Goal: Information Seeking & Learning: Compare options

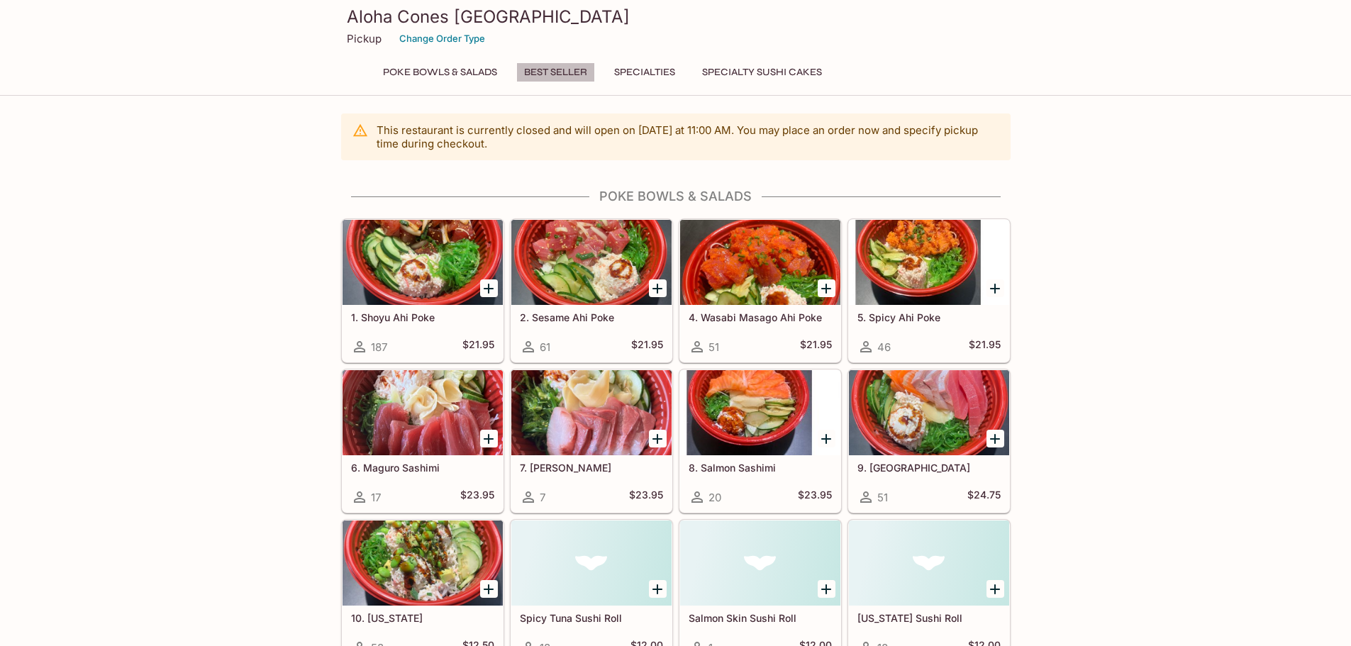
click at [566, 72] on button "Best Seller" at bounding box center [555, 72] width 79 height 20
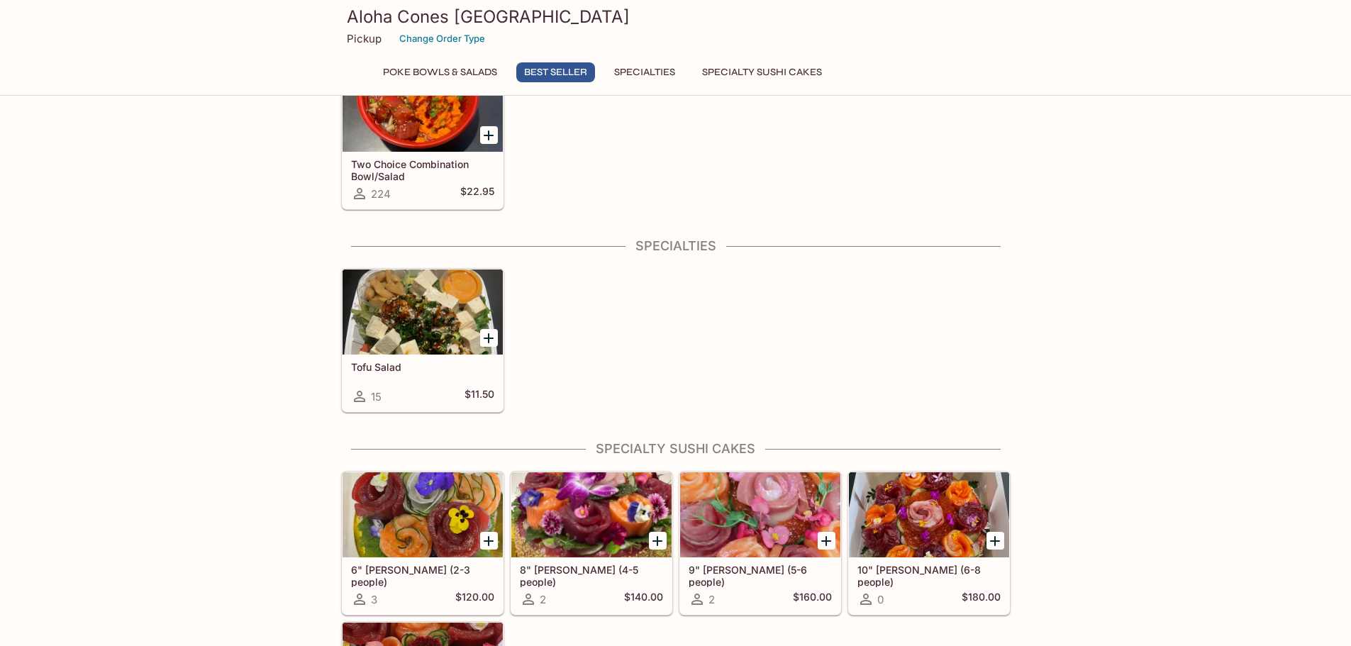
scroll to position [776, 0]
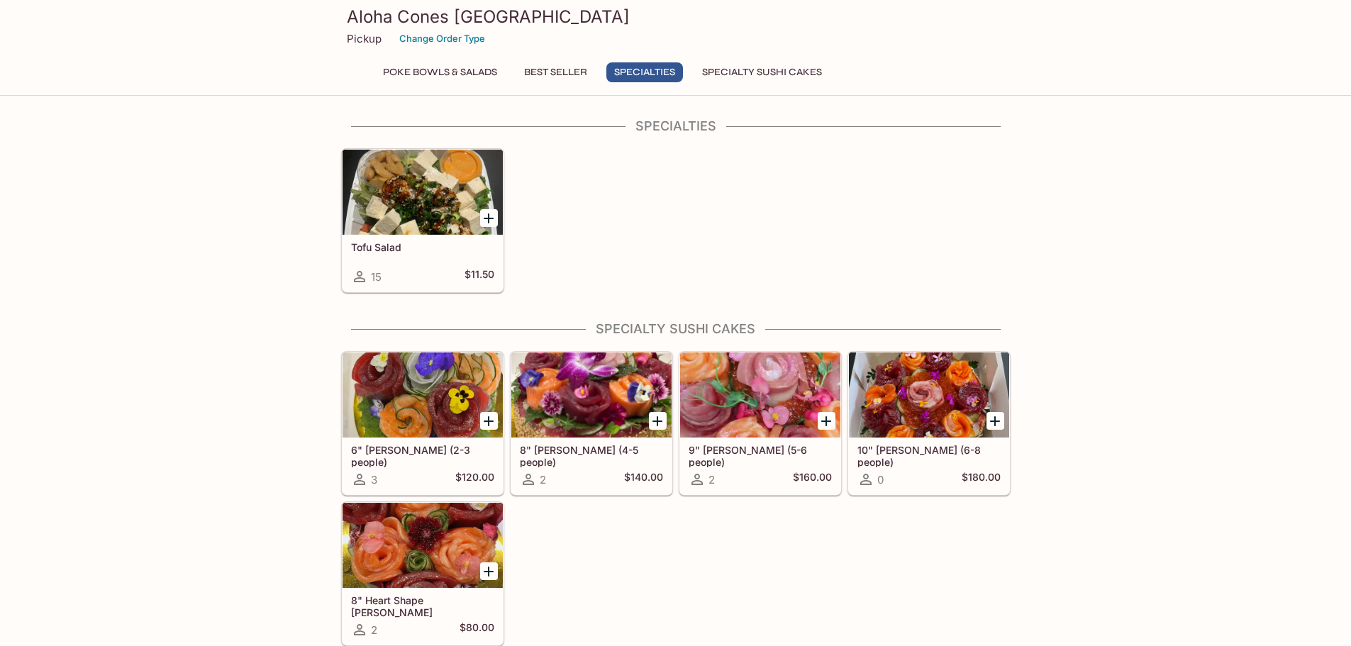
click at [390, 449] on h5 "6" [PERSON_NAME] (2-3 people)" at bounding box center [422, 455] width 143 height 23
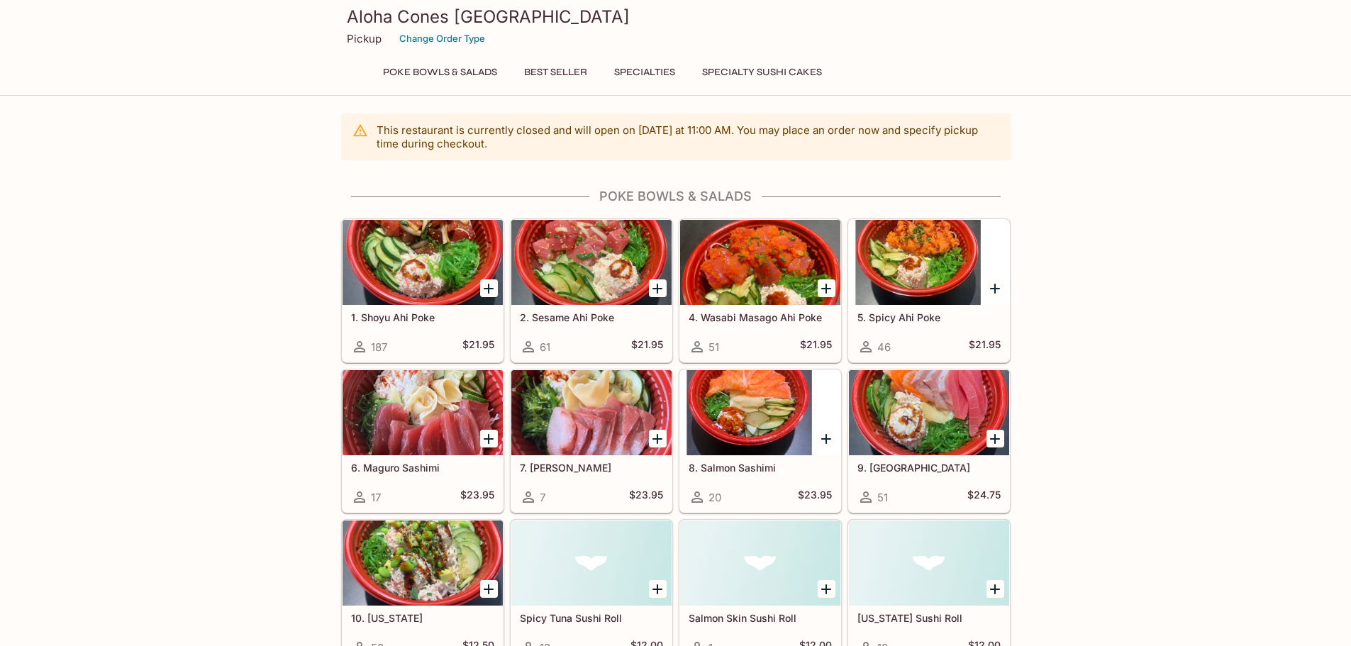
click at [423, 282] on div at bounding box center [422, 262] width 160 height 85
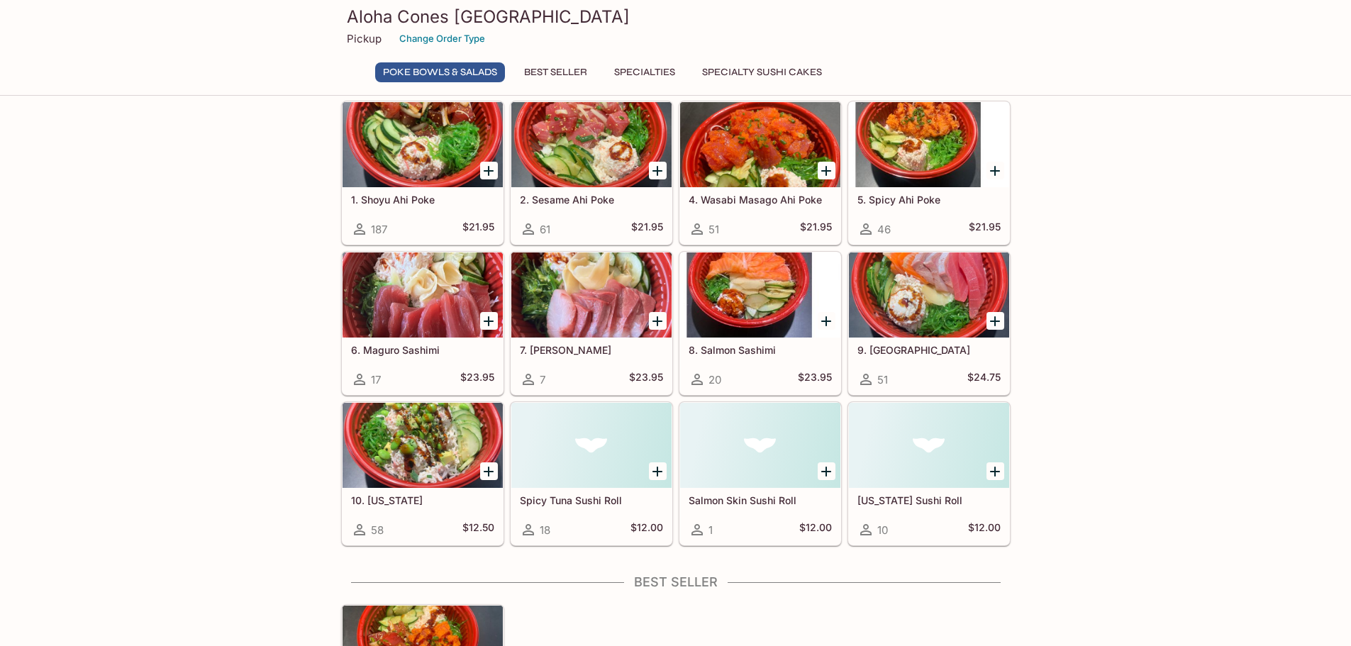
scroll to position [142, 0]
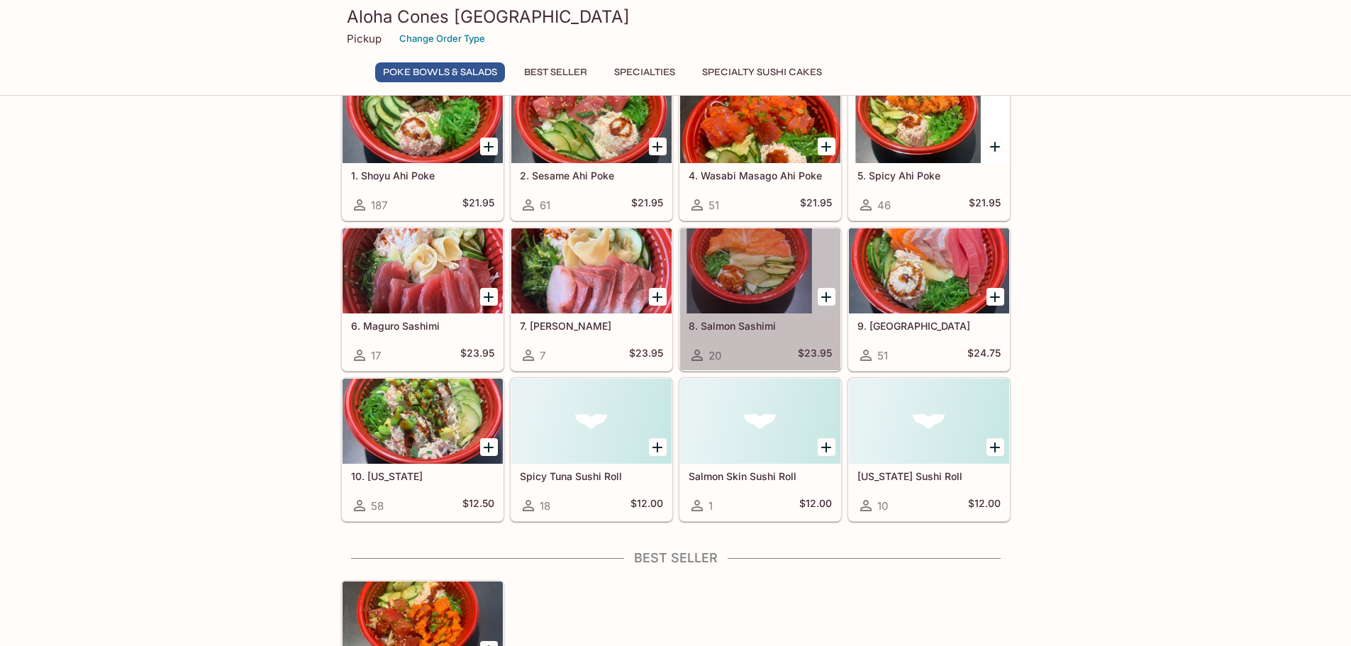
click at [761, 246] on div at bounding box center [760, 270] width 160 height 85
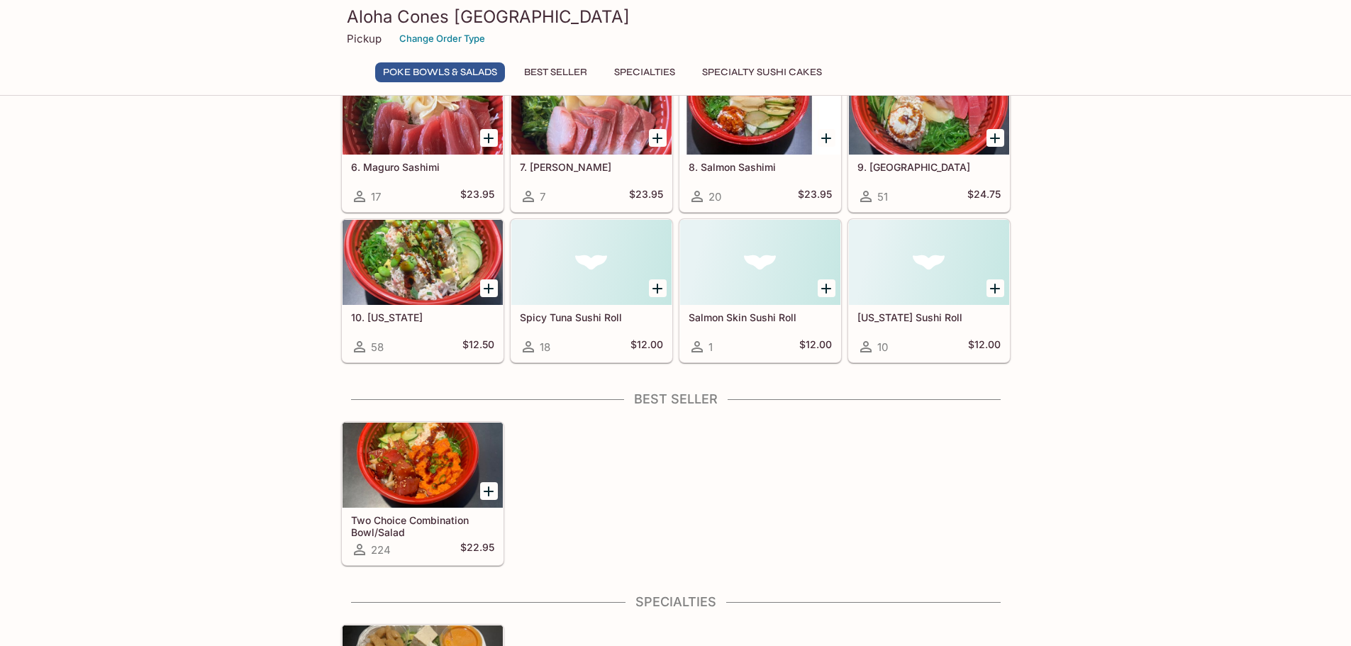
scroll to position [207, 0]
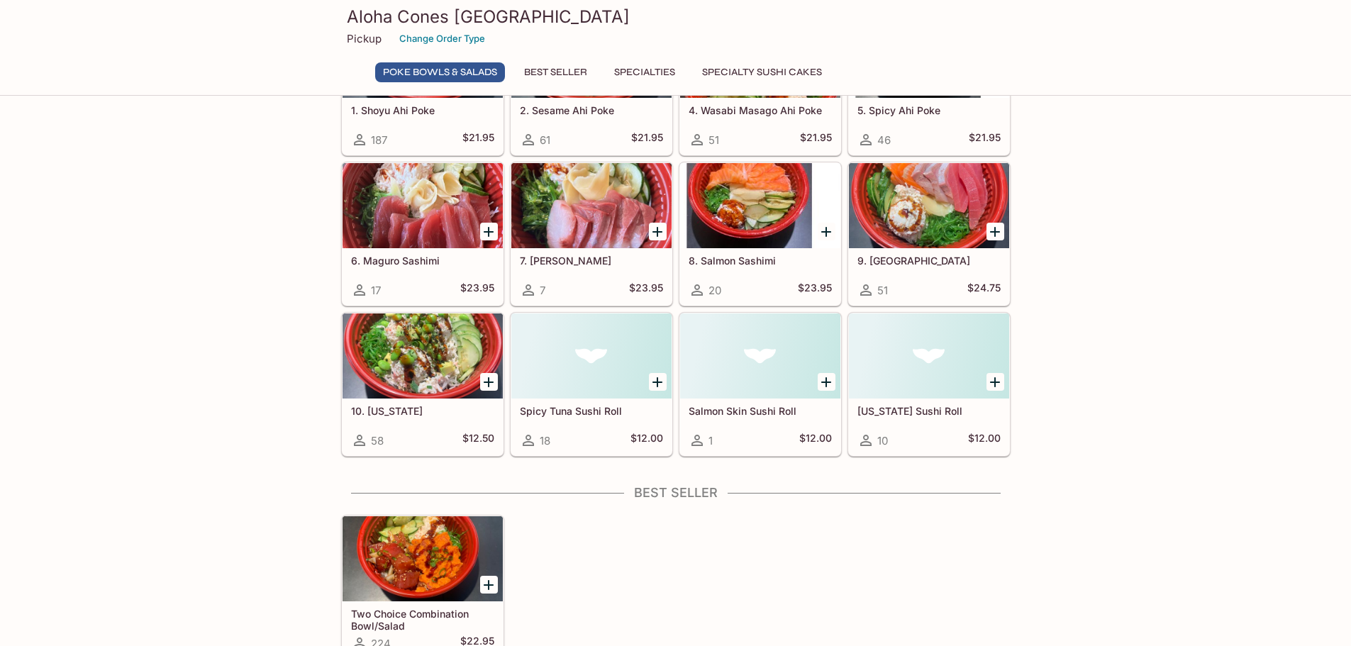
click at [876, 208] on div at bounding box center [929, 205] width 160 height 85
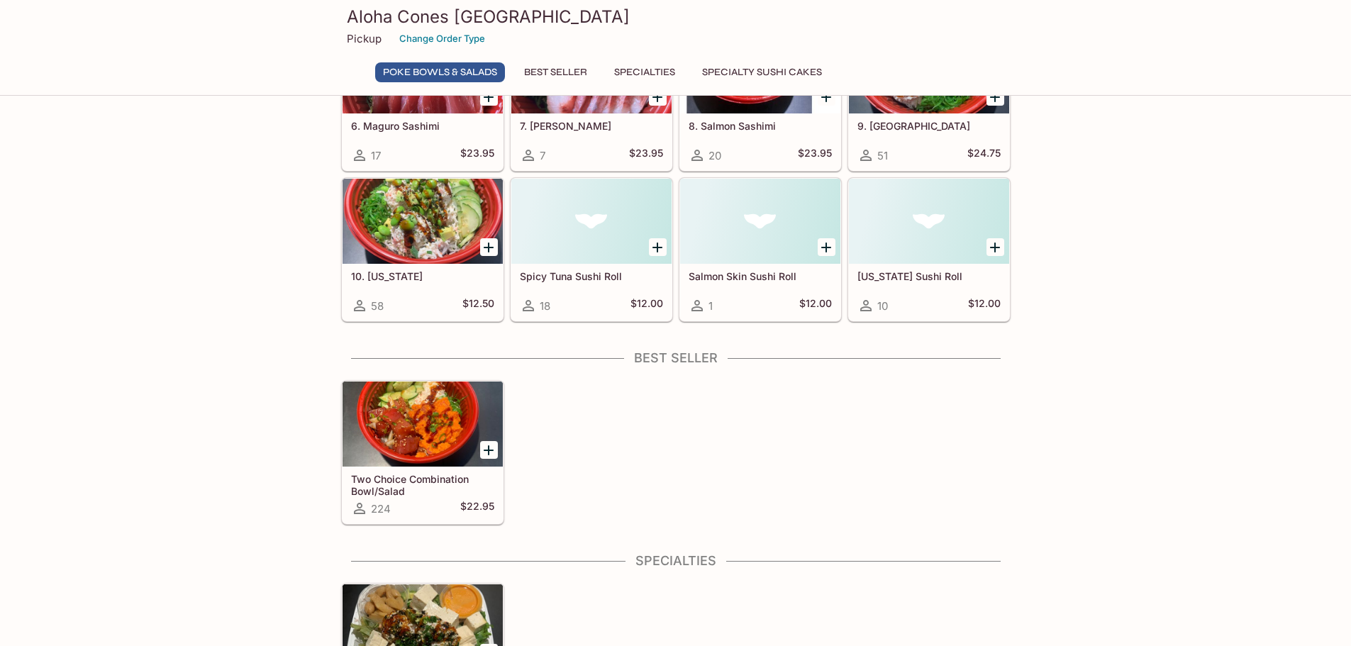
scroll to position [343, 0]
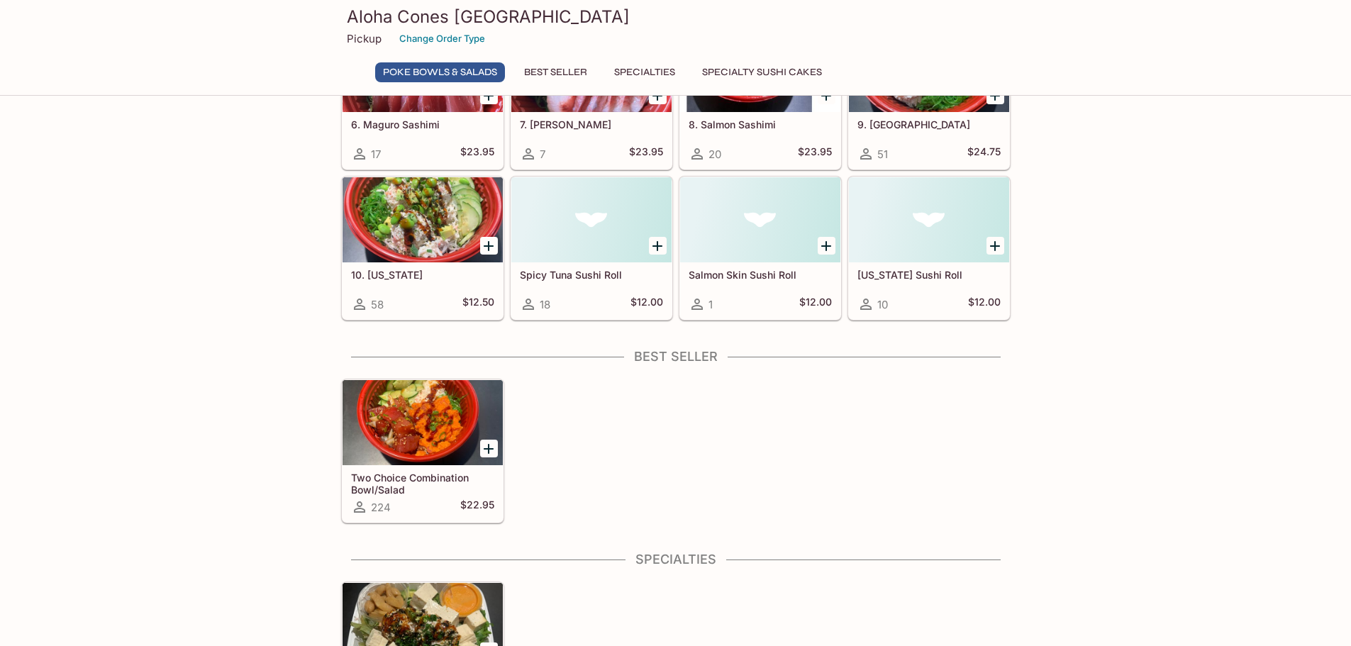
click at [394, 441] on div at bounding box center [422, 422] width 160 height 85
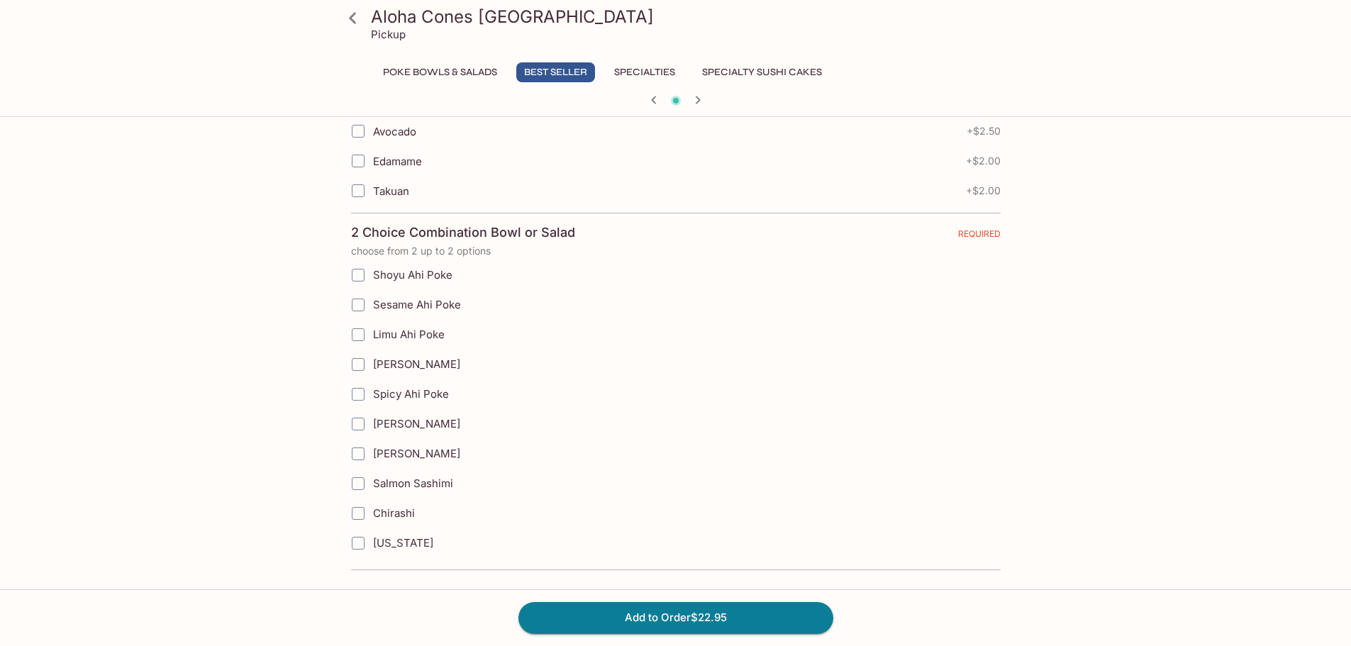
scroll to position [723, 0]
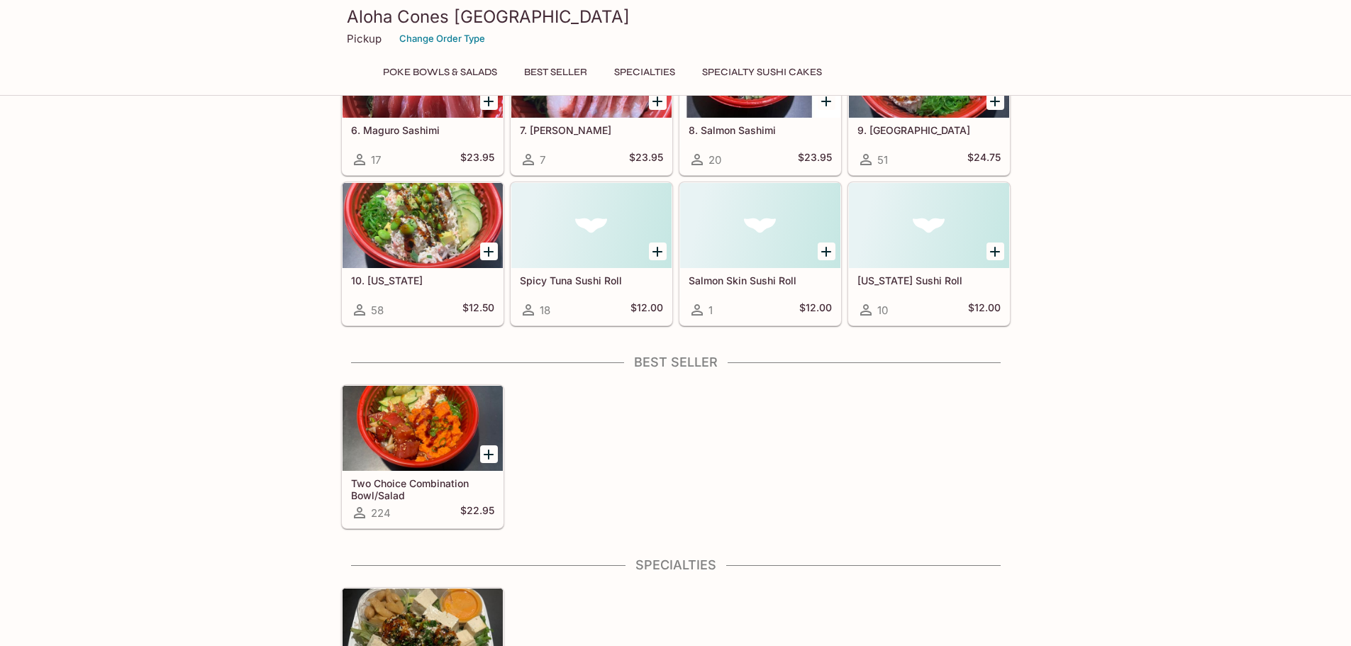
scroll to position [337, 0]
